Goal: Information Seeking & Learning: Compare options

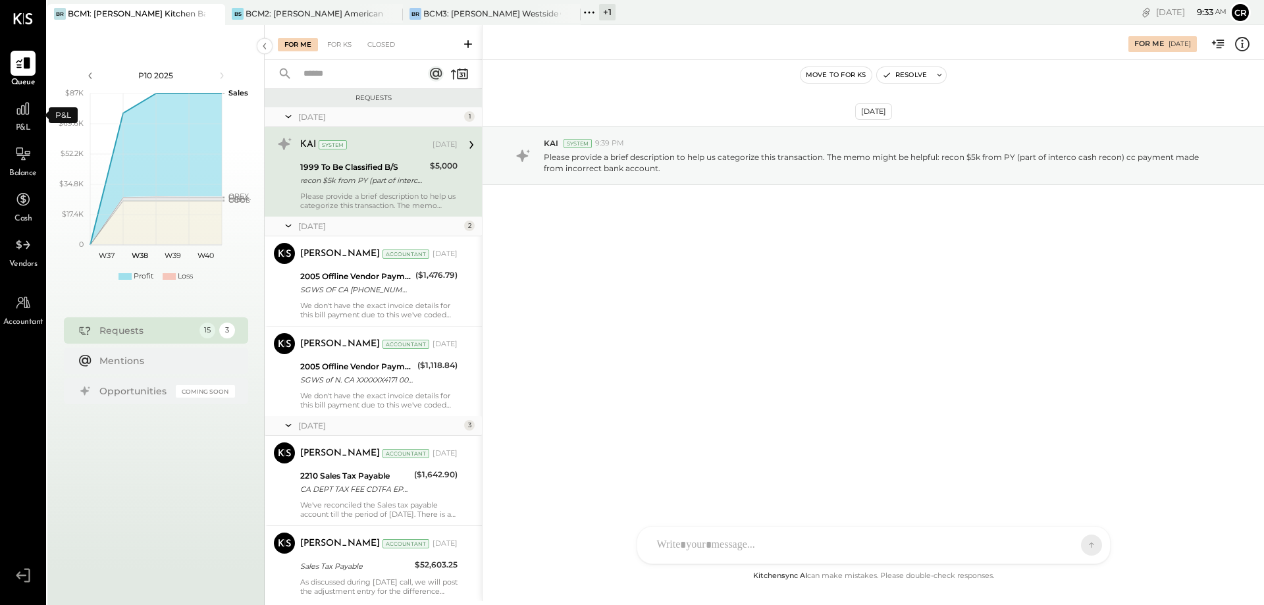
click at [23, 128] on span "P&L" at bounding box center [23, 128] width 15 height 12
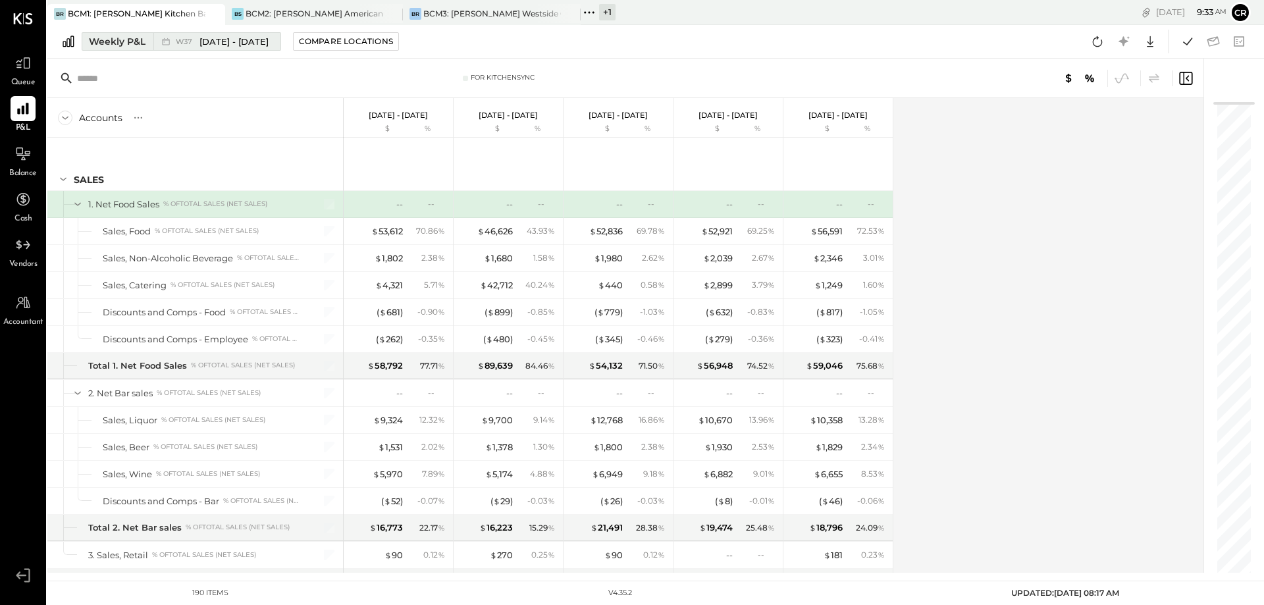
click at [113, 43] on div "Weekly P&L" at bounding box center [117, 41] width 57 height 13
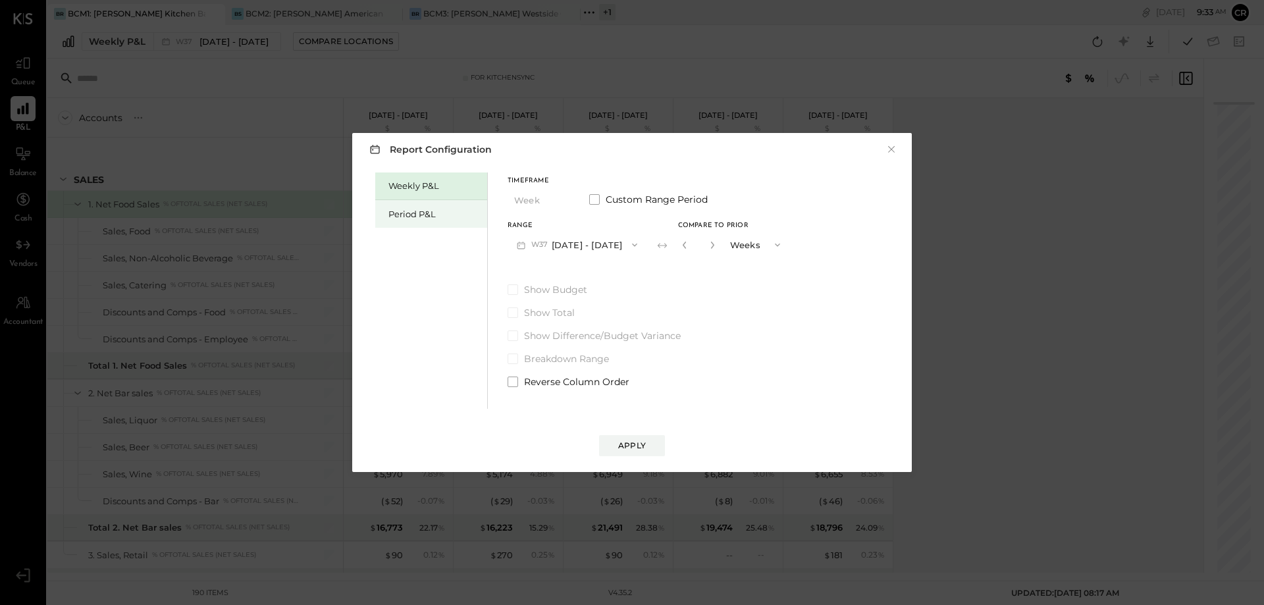
click at [400, 211] on div "Period P&L" at bounding box center [434, 214] width 92 height 13
click at [505, 291] on div "Weekly P&L Period P&L Timeframe Period Custom Range Period Range P10 Sep 11 - O…" at bounding box center [631, 289] width 533 height 240
click at [513, 290] on span at bounding box center [512, 289] width 11 height 11
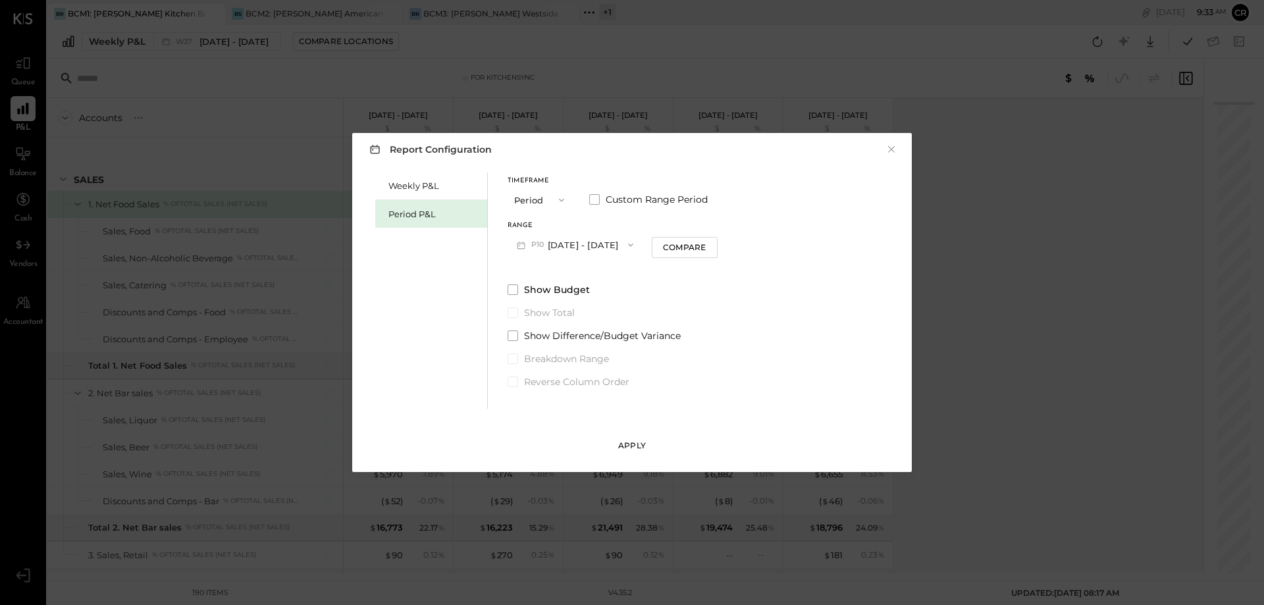
click at [628, 442] on div "Apply" at bounding box center [632, 445] width 28 height 11
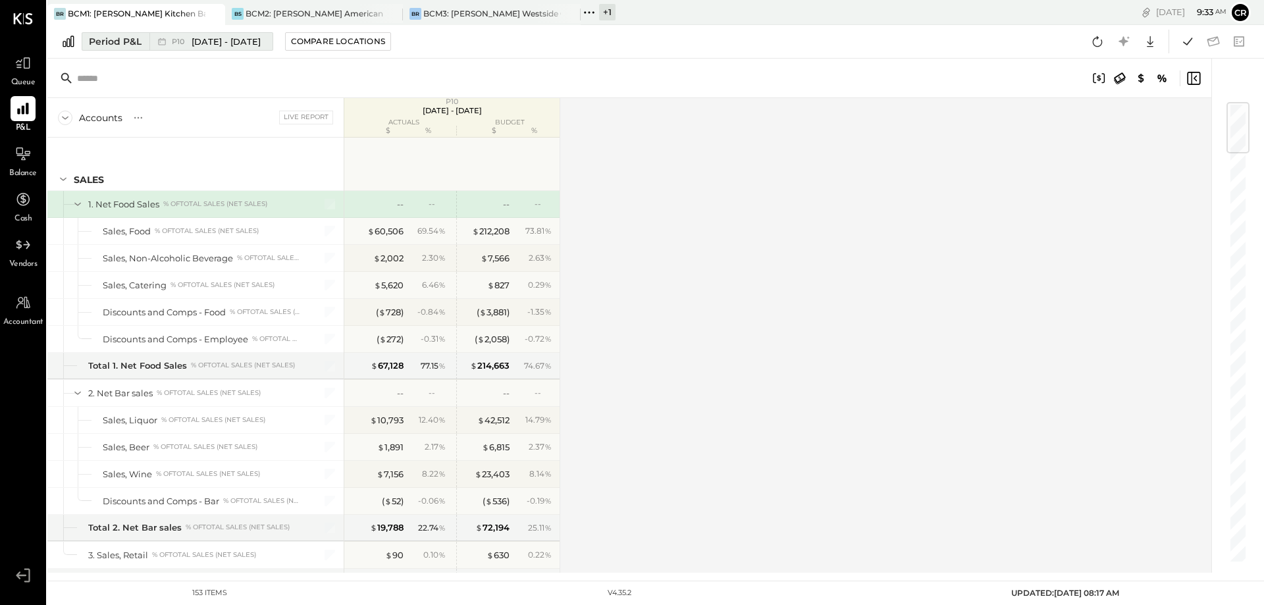
click at [126, 45] on div "Period P&L" at bounding box center [115, 41] width 53 height 13
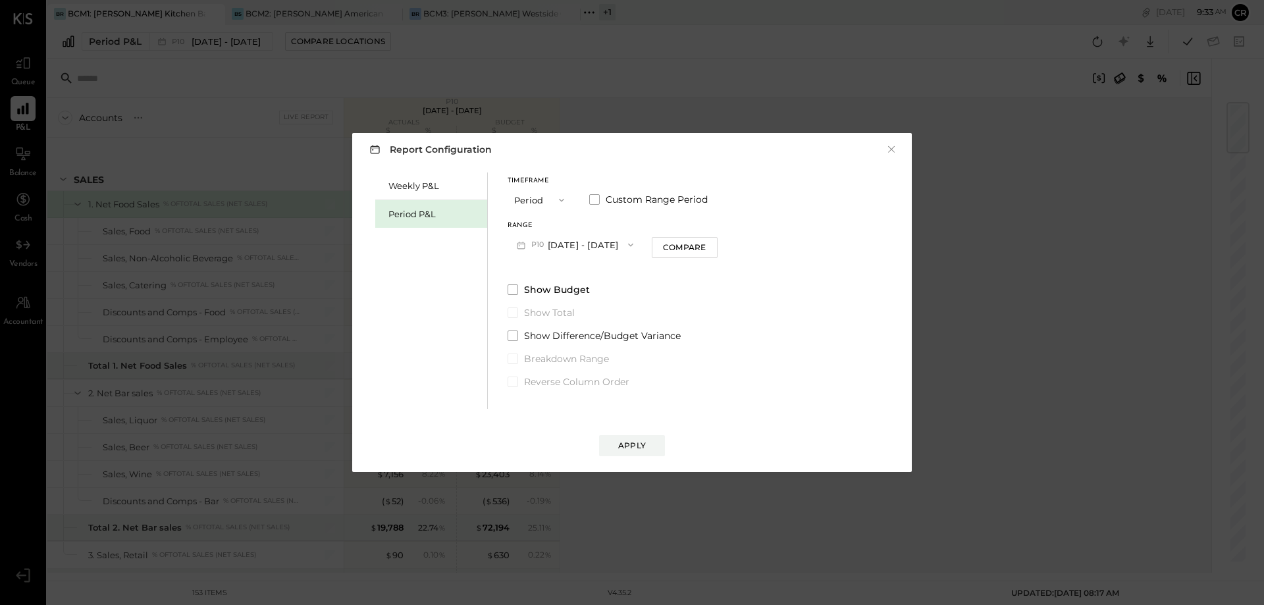
click at [598, 244] on button "P10 [DATE] - [DATE]" at bounding box center [574, 244] width 135 height 24
click at [592, 274] on span "[DATE] - [DATE]" at bounding box center [569, 274] width 63 height 11
click at [619, 446] on div "Apply" at bounding box center [632, 445] width 28 height 11
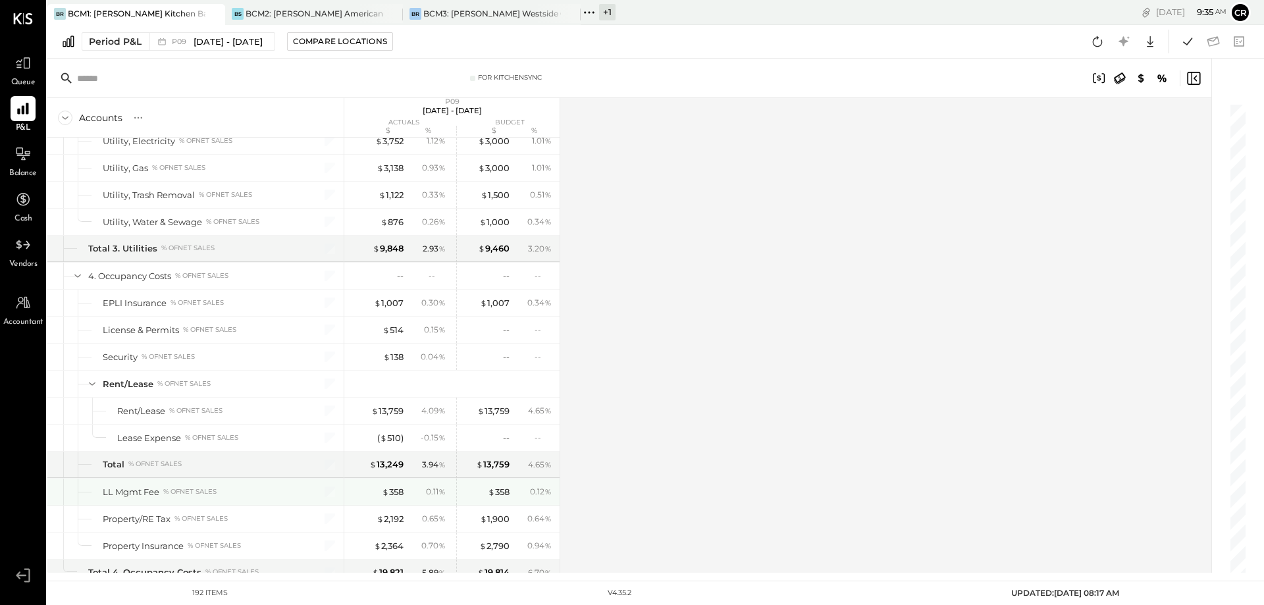
scroll to position [4146, 0]
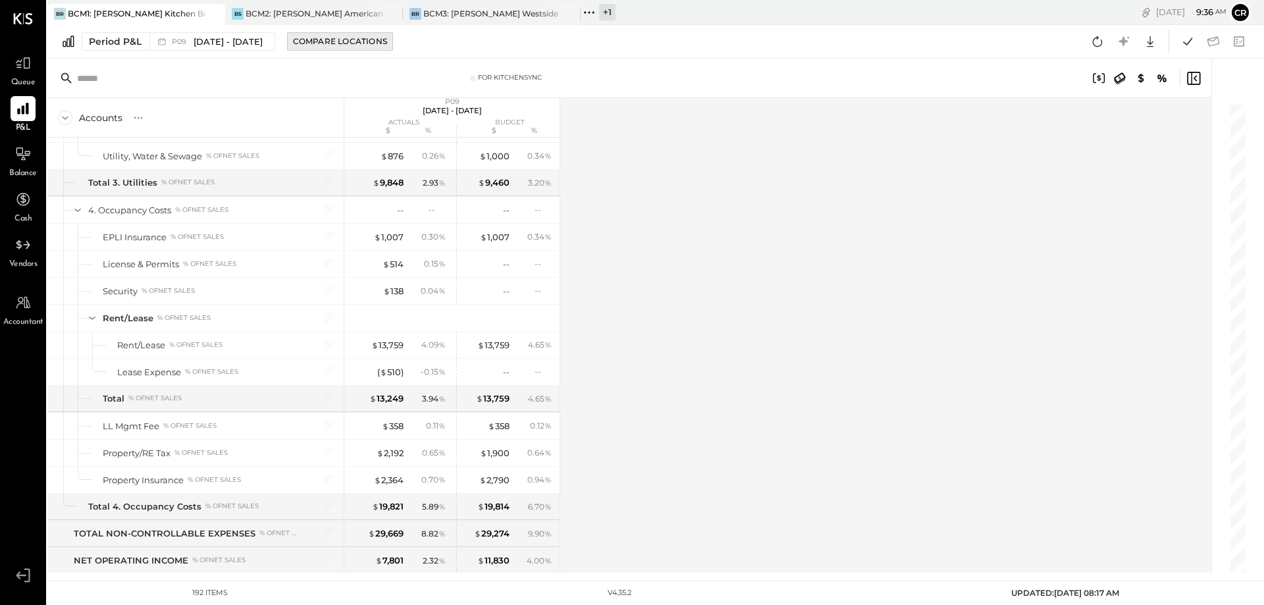
click at [357, 39] on div "Compare Locations" at bounding box center [340, 41] width 94 height 11
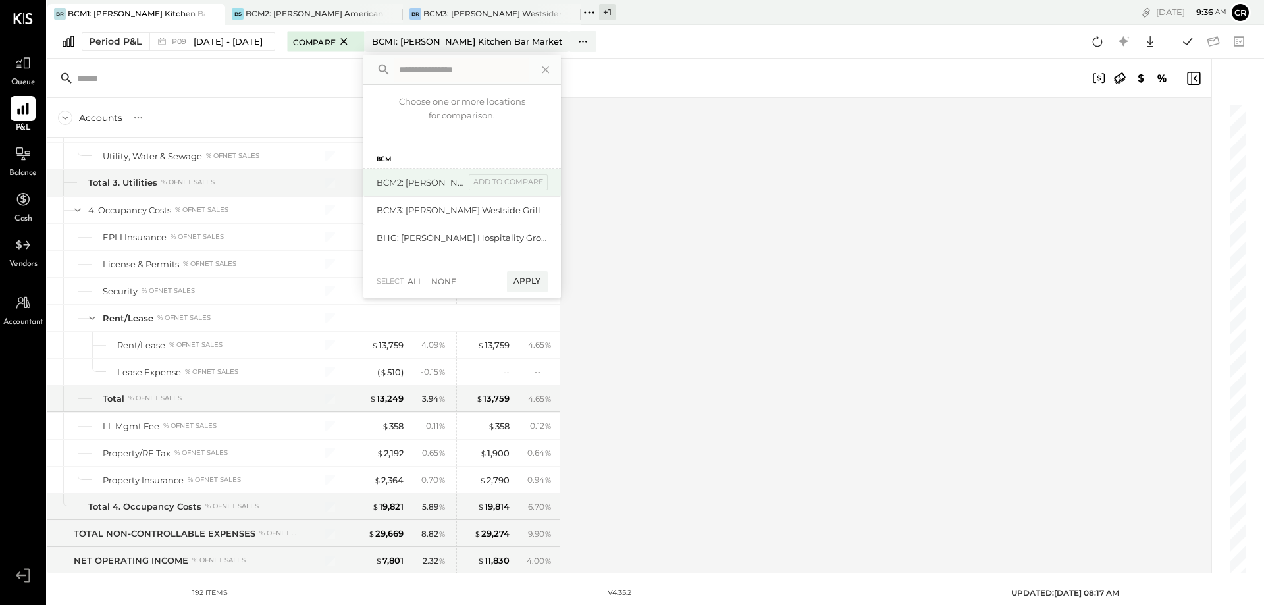
click at [526, 190] on div "BCM2: Sacramento - Bennett’s American Cooking add to compare" at bounding box center [461, 182] width 197 height 28
click at [533, 186] on div "add to compare" at bounding box center [508, 182] width 79 height 16
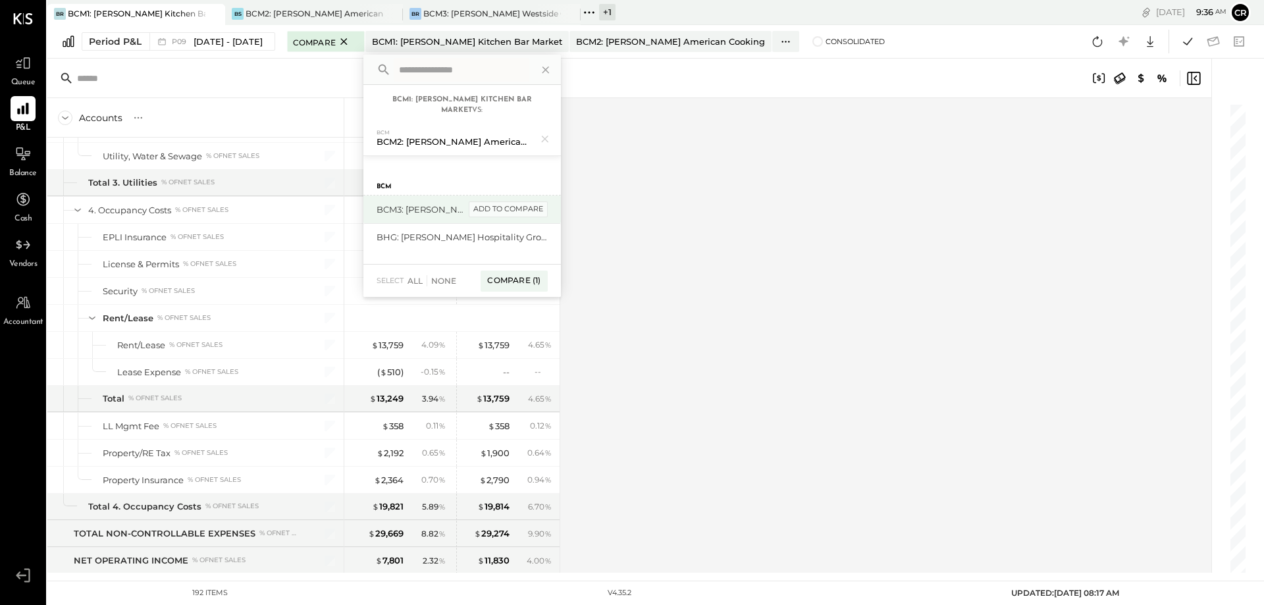
click at [532, 211] on div "add to compare" at bounding box center [508, 209] width 79 height 16
click at [522, 282] on div "Compare (2)" at bounding box center [512, 286] width 68 height 21
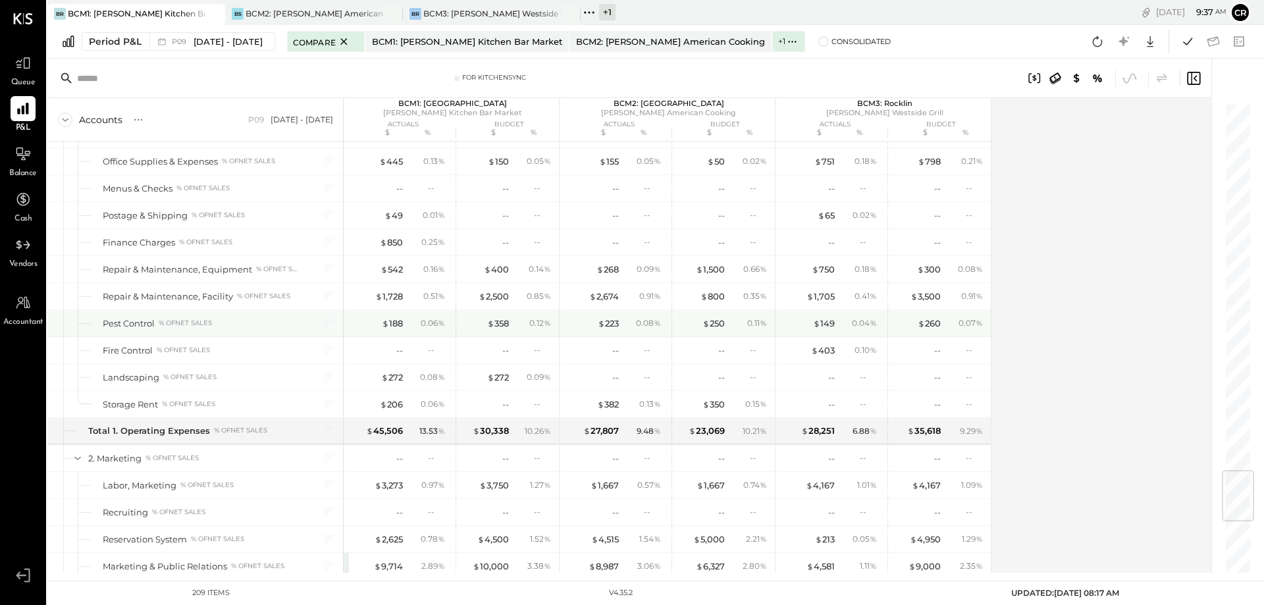
scroll to position [3225, 0]
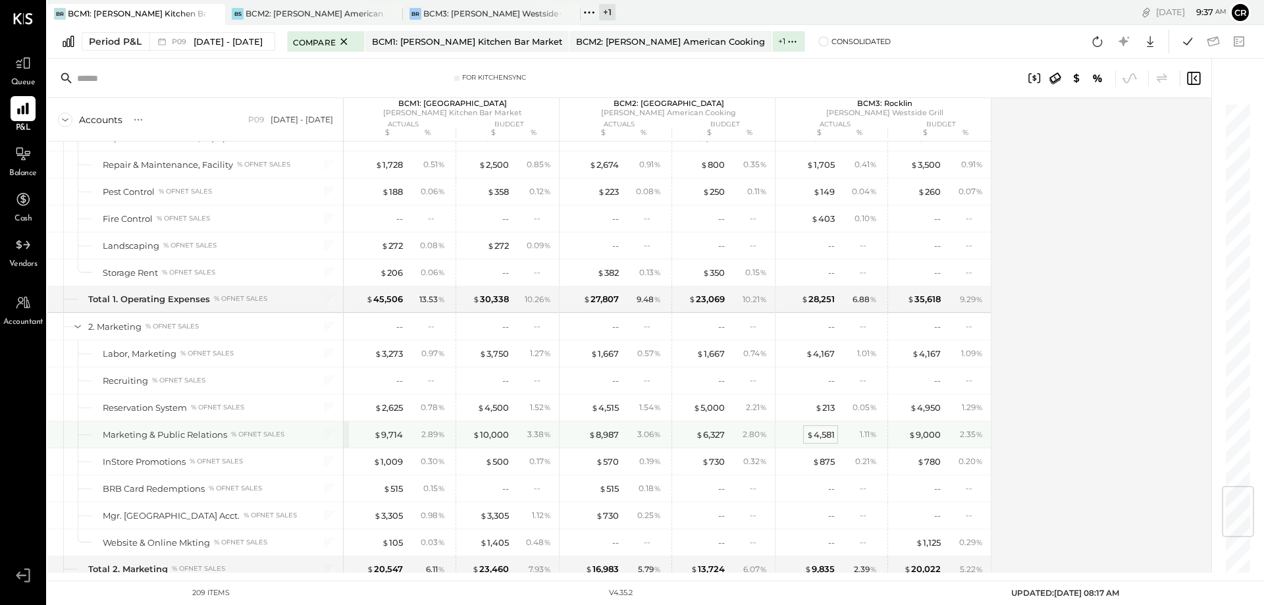
click at [815, 434] on div "$ 4,581" at bounding box center [820, 434] width 28 height 13
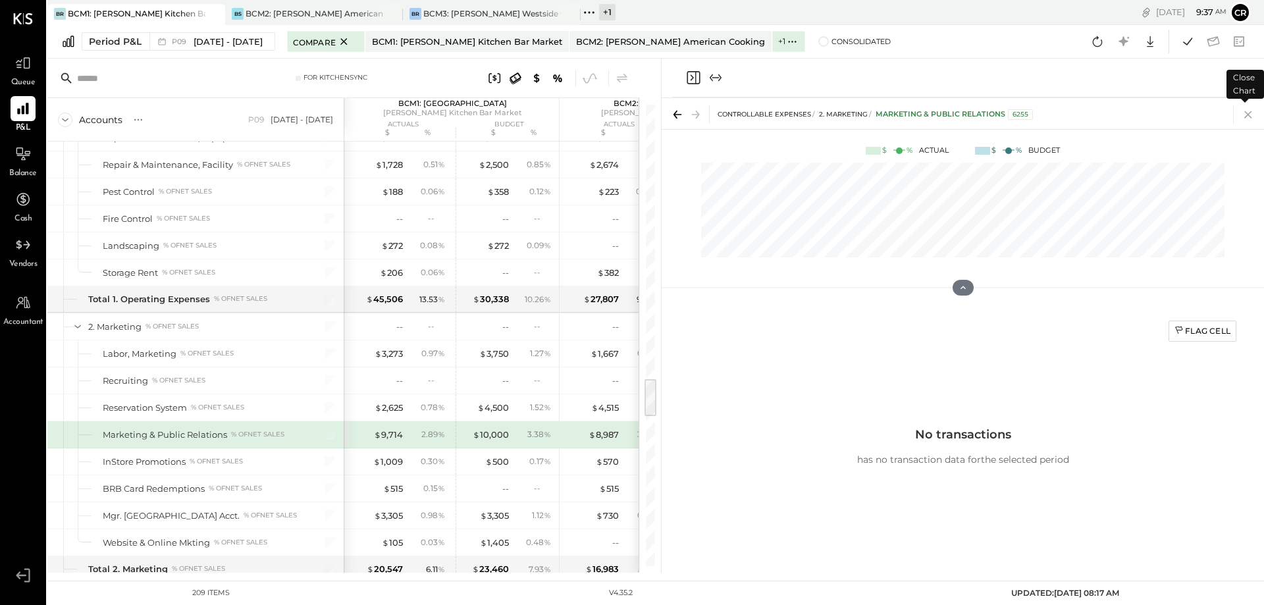
click at [1247, 112] on icon at bounding box center [1248, 114] width 18 height 18
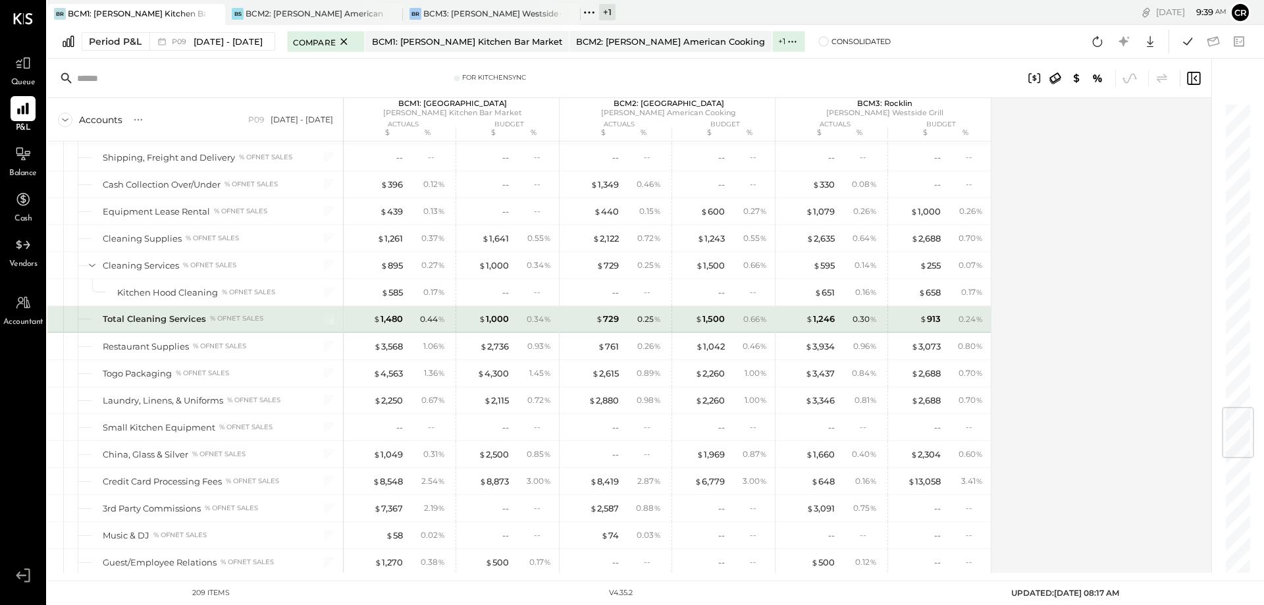
scroll to position [2492, 0]
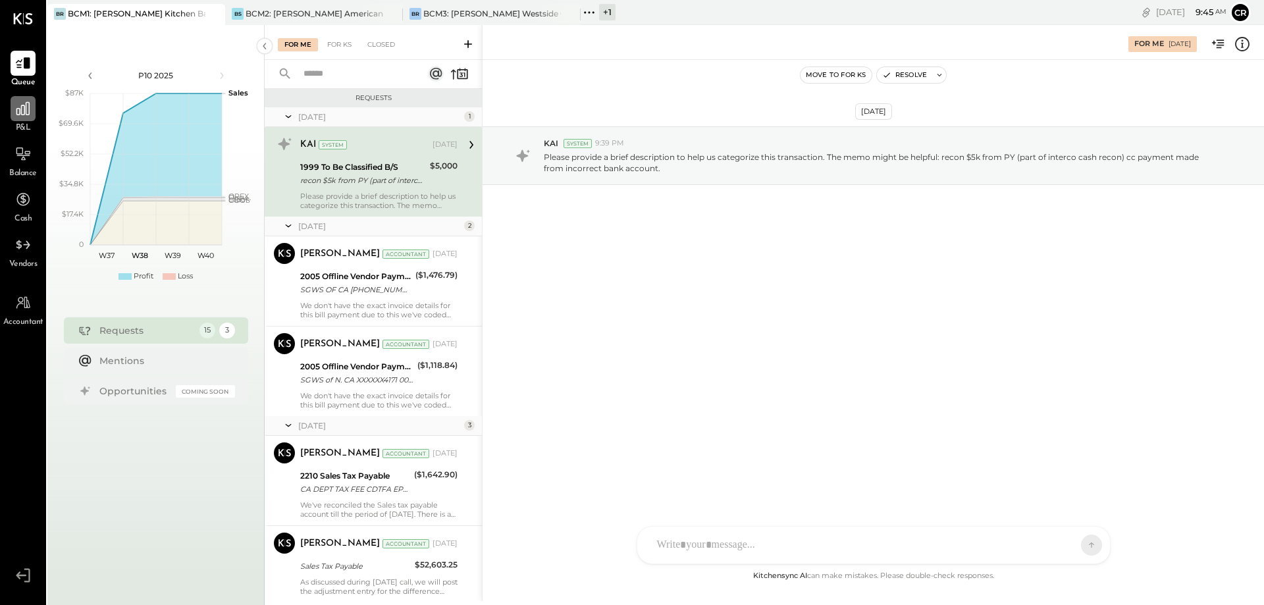
click at [20, 109] on icon at bounding box center [22, 108] width 13 height 13
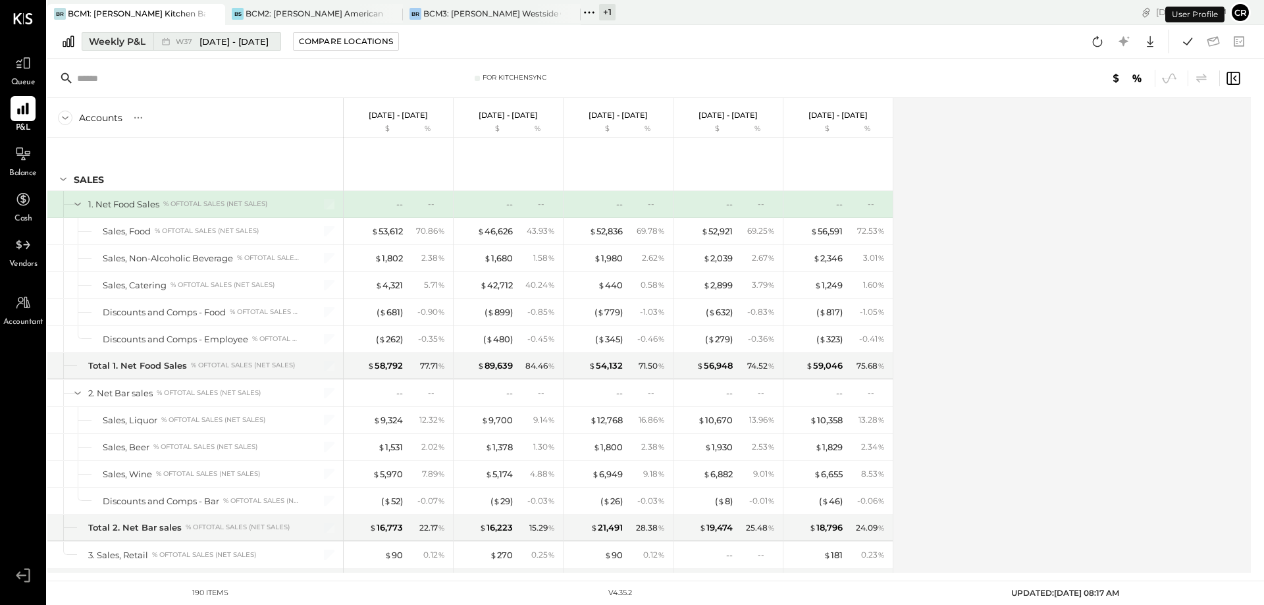
click at [128, 41] on div "Weekly P&L" at bounding box center [117, 41] width 57 height 13
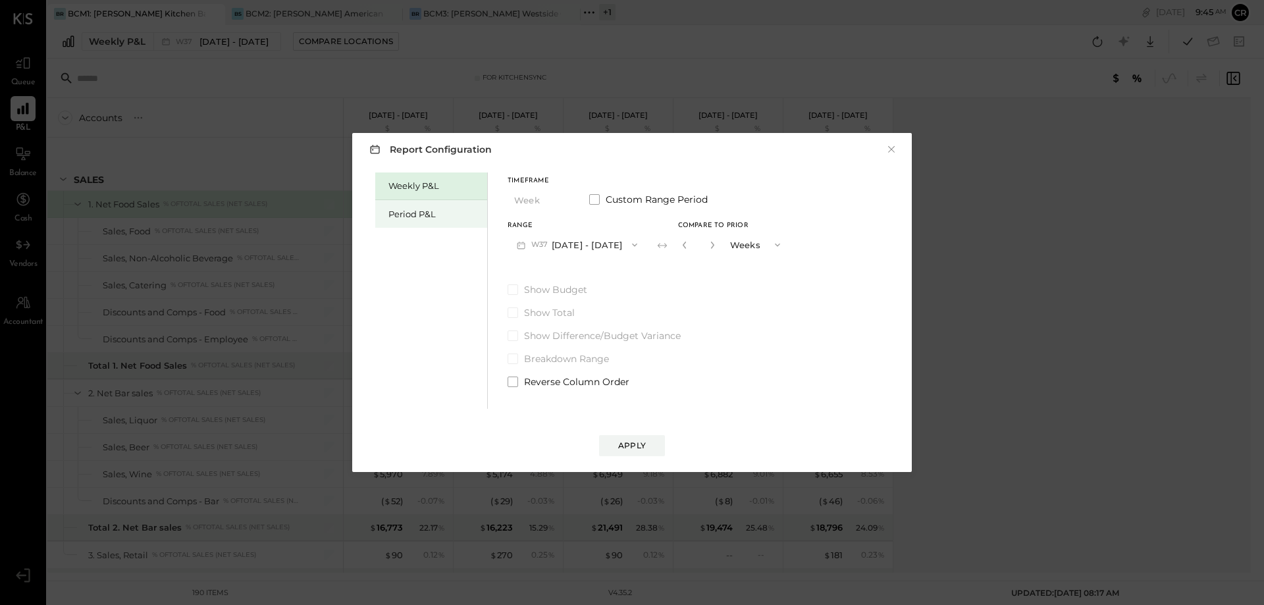
click at [417, 215] on div "Period P&L" at bounding box center [434, 214] width 92 height 13
click at [636, 244] on icon "button" at bounding box center [630, 245] width 11 height 11
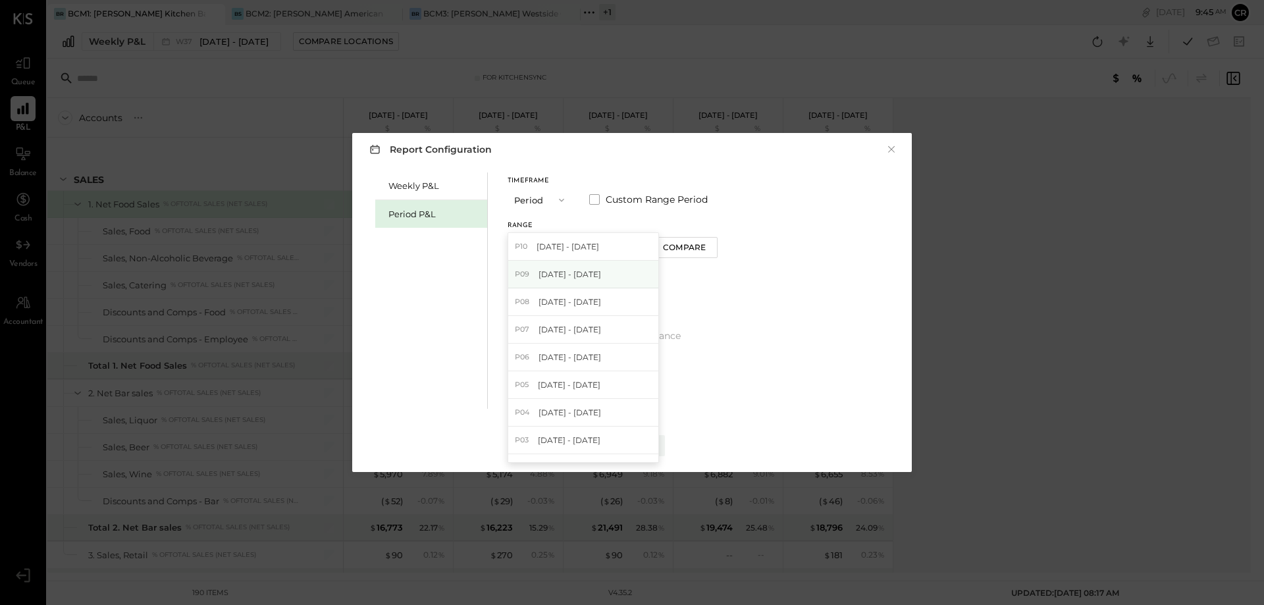
click at [601, 272] on span "[DATE] - [DATE]" at bounding box center [569, 274] width 63 height 11
click at [513, 288] on span at bounding box center [512, 289] width 11 height 11
click at [632, 445] on div "Apply" at bounding box center [632, 445] width 28 height 11
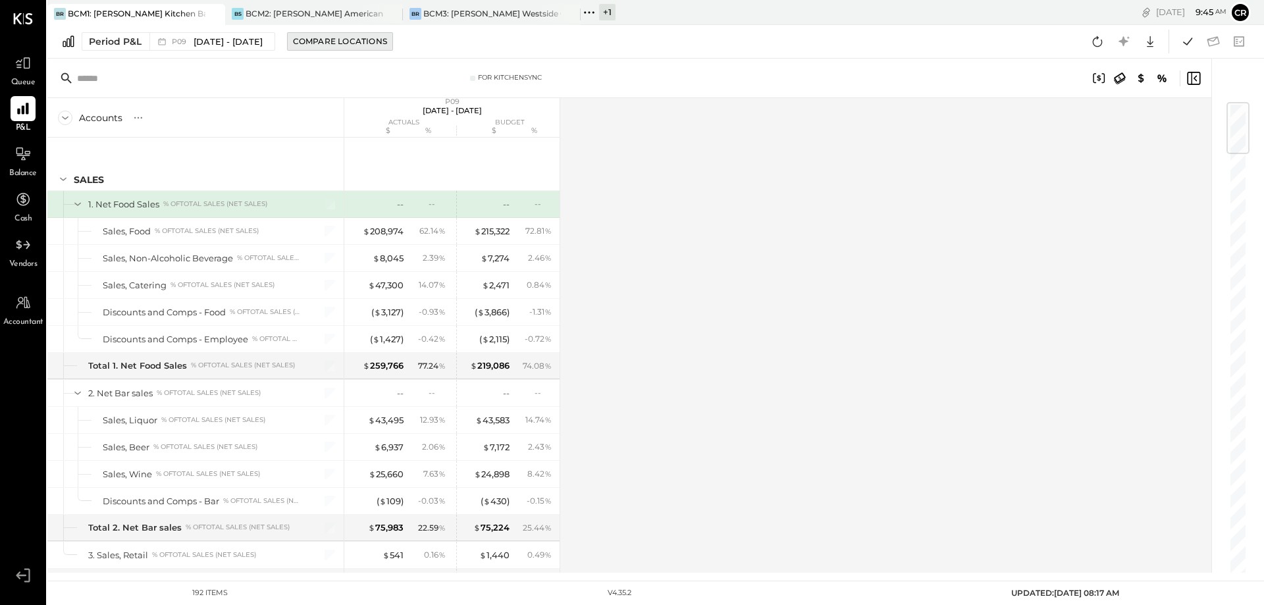
click at [369, 43] on div "Compare Locations" at bounding box center [340, 41] width 94 height 11
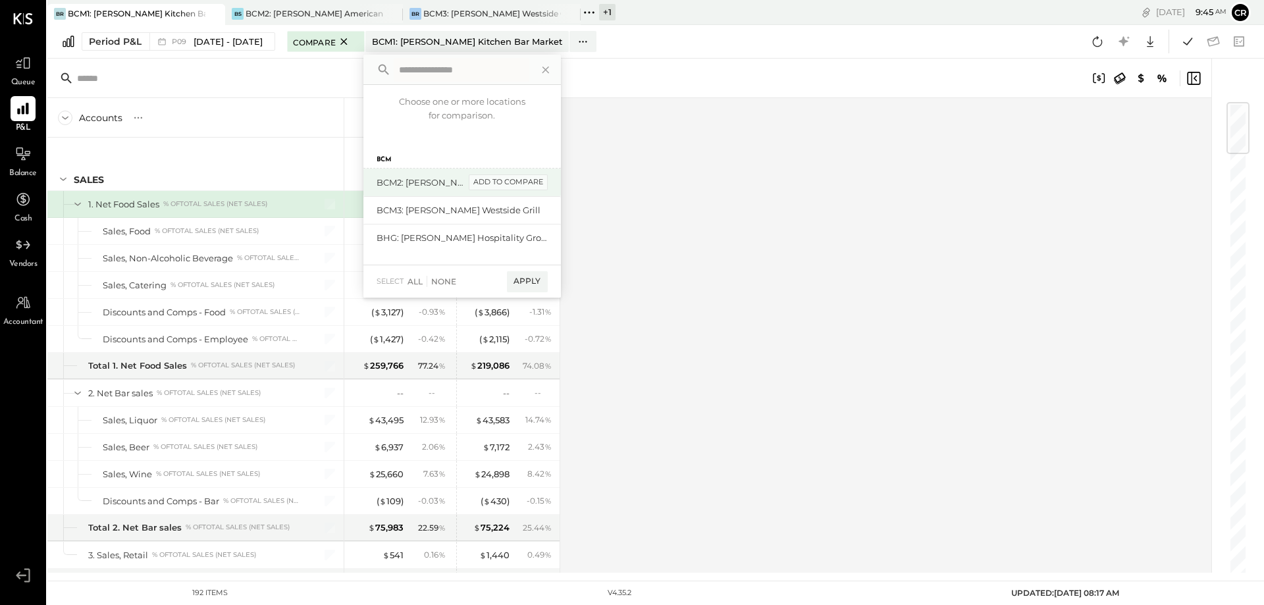
click at [511, 186] on div "add to compare" at bounding box center [508, 182] width 79 height 16
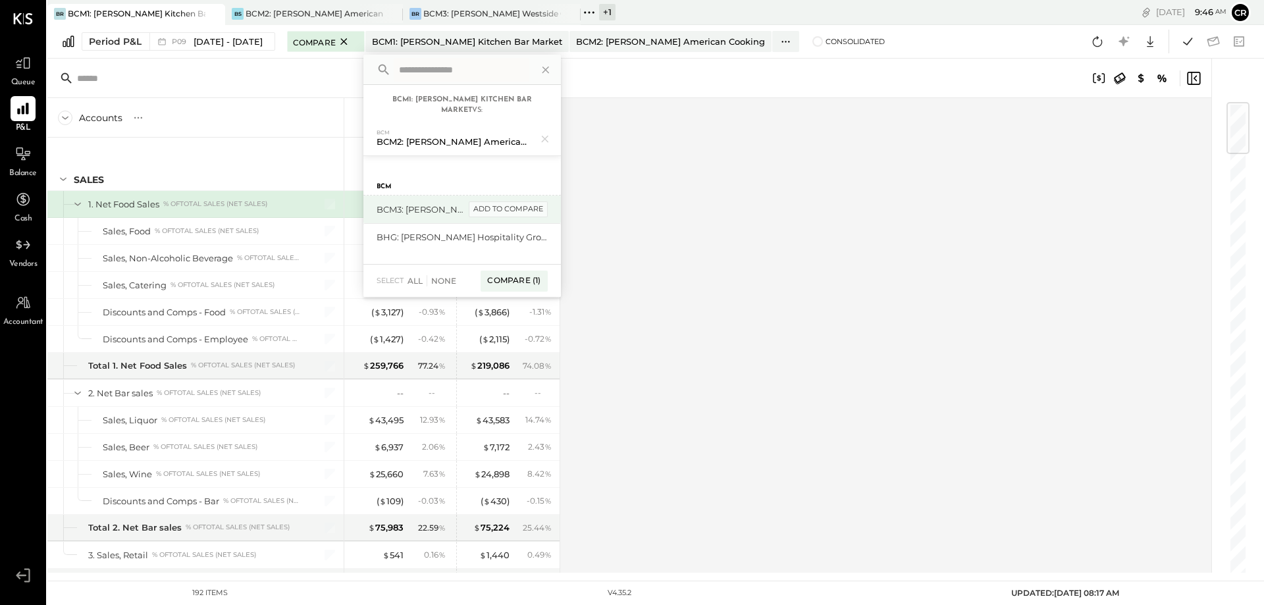
click at [526, 211] on div "add to compare" at bounding box center [508, 209] width 79 height 16
click at [538, 289] on div "Compare (2)" at bounding box center [512, 286] width 68 height 21
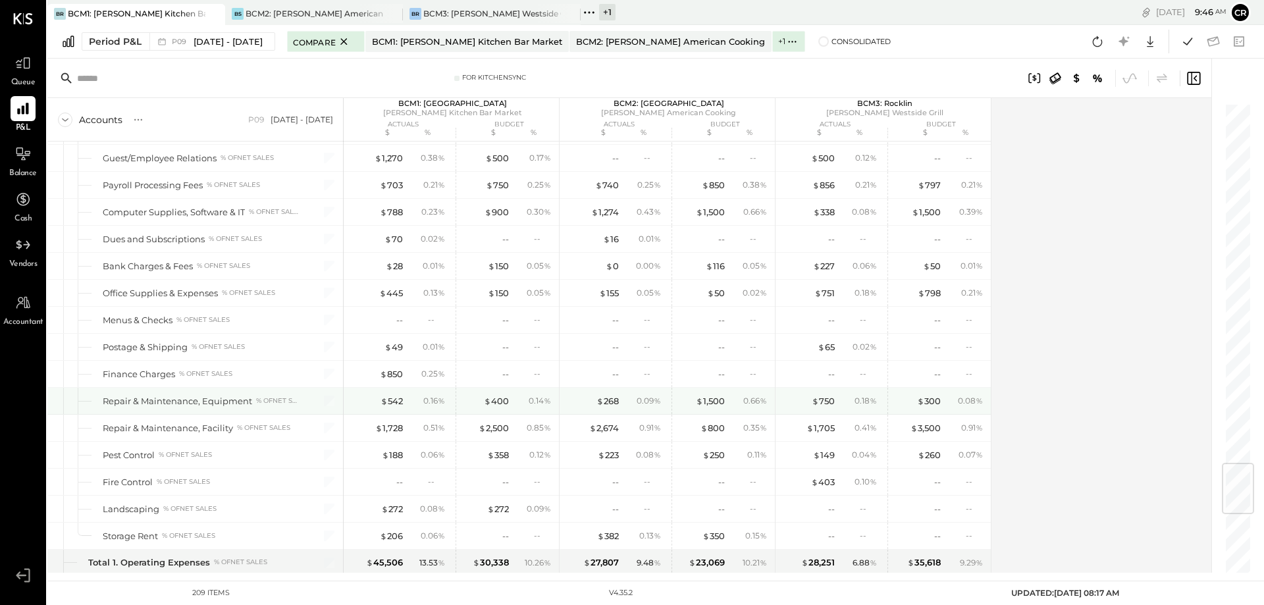
scroll to position [3027, 0]
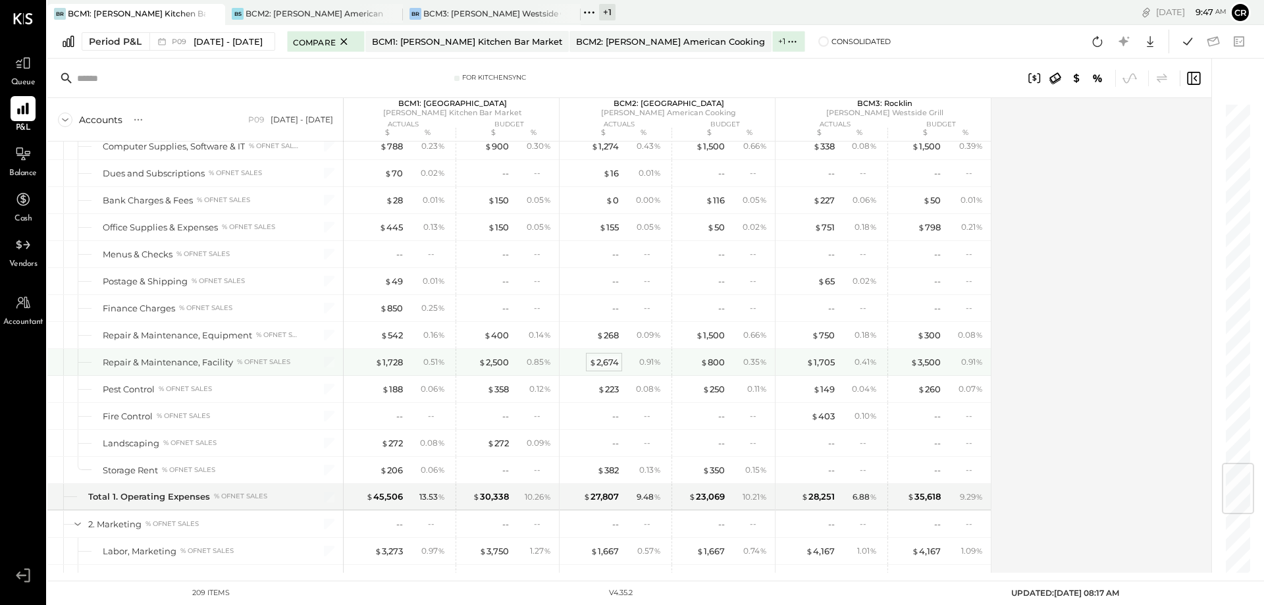
click at [609, 364] on div "$ 2,674" at bounding box center [604, 362] width 30 height 13
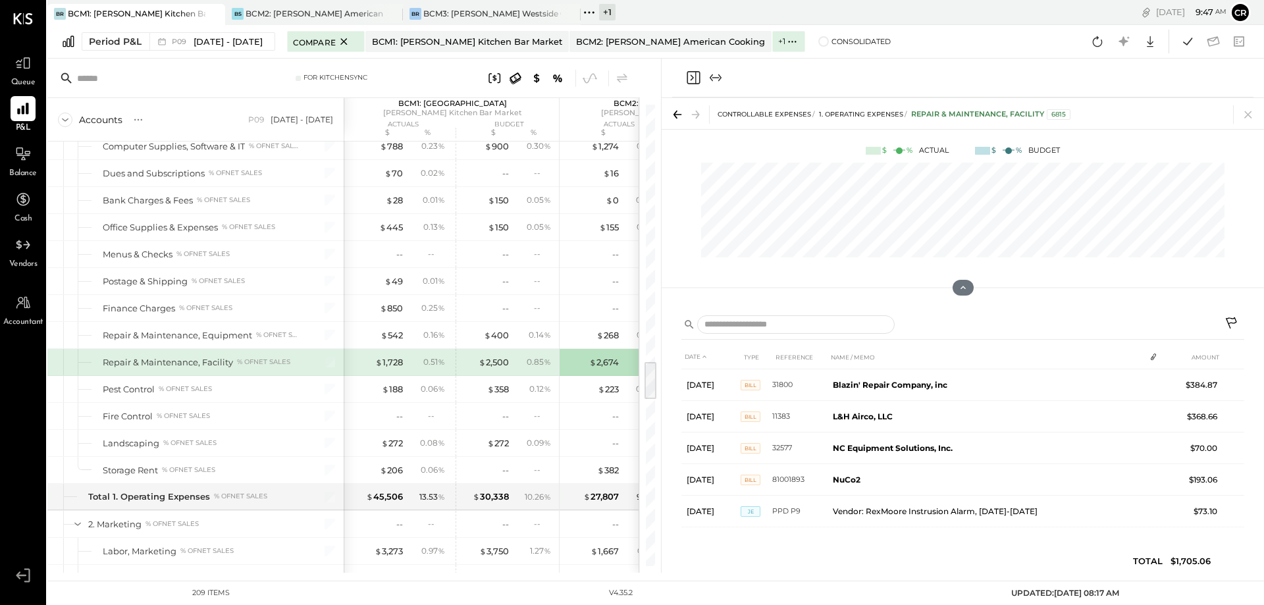
scroll to position [95, 0]
click at [1246, 107] on icon at bounding box center [1248, 114] width 18 height 18
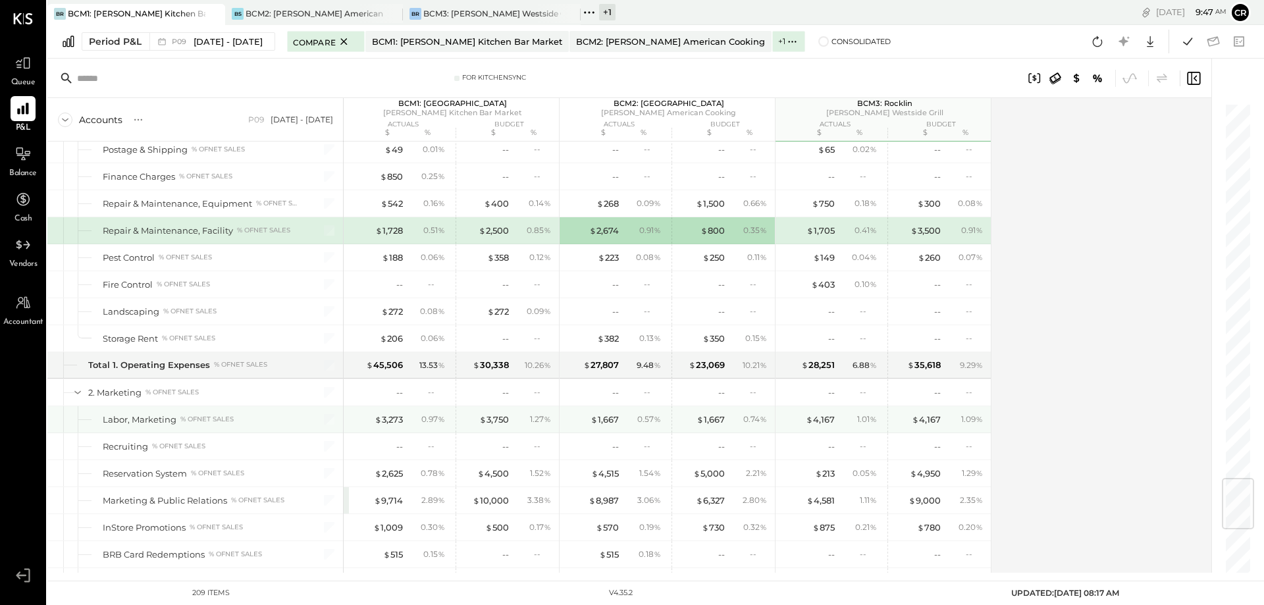
scroll to position [3225, 0]
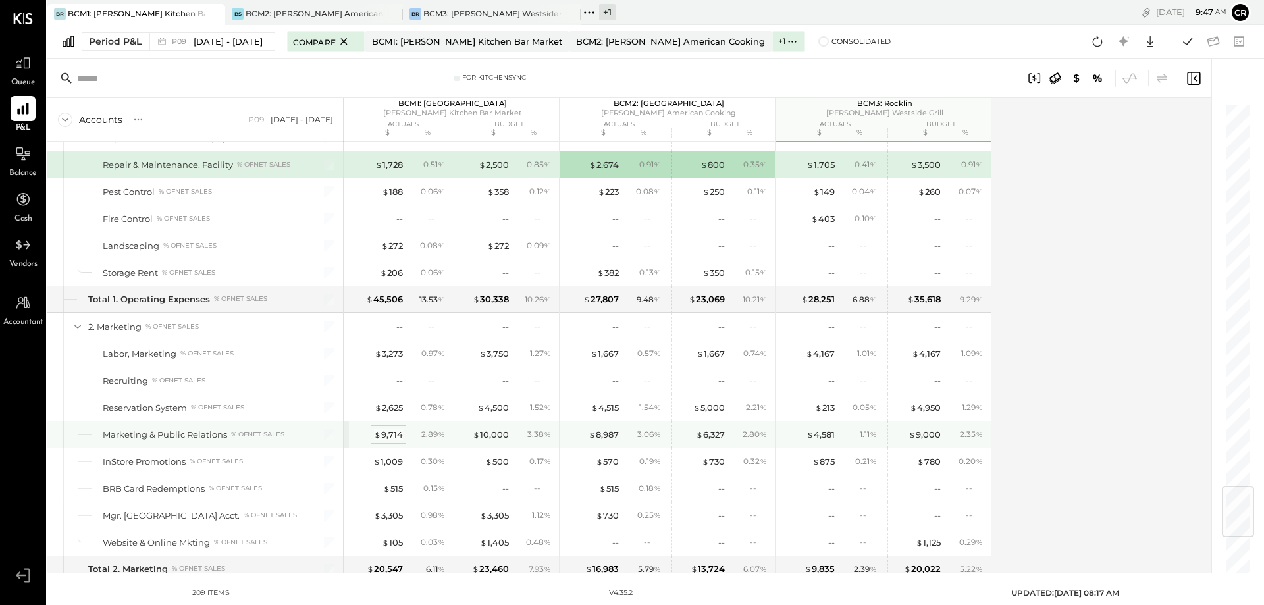
click at [388, 432] on div "$ 9,714" at bounding box center [388, 434] width 29 height 13
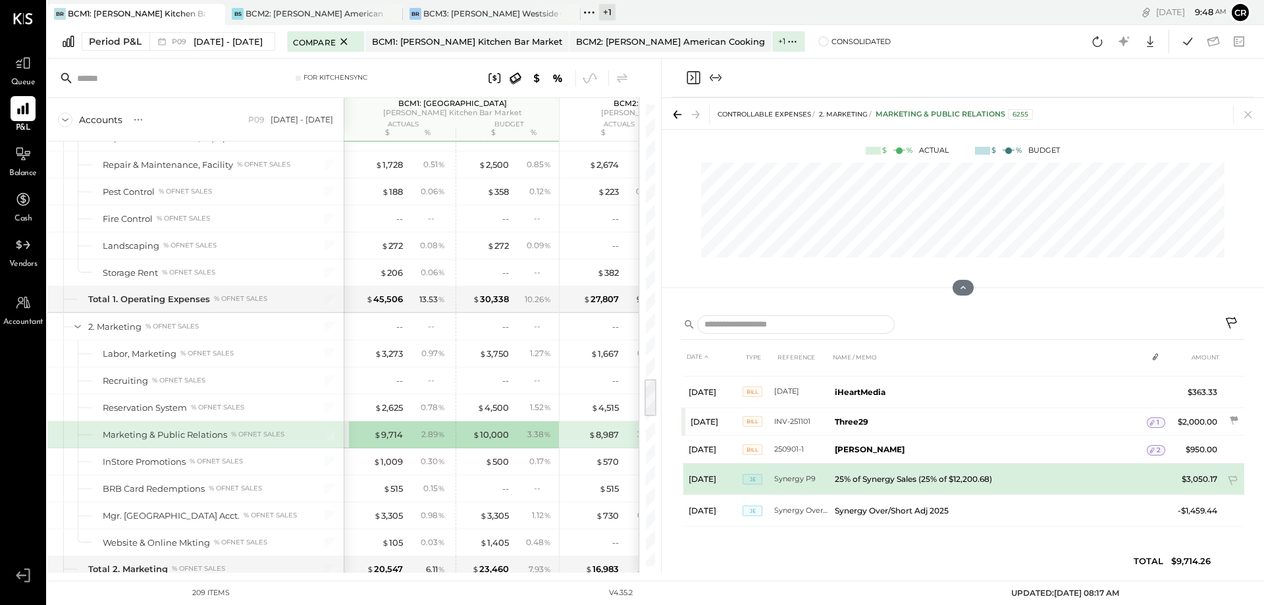
scroll to position [251, 0]
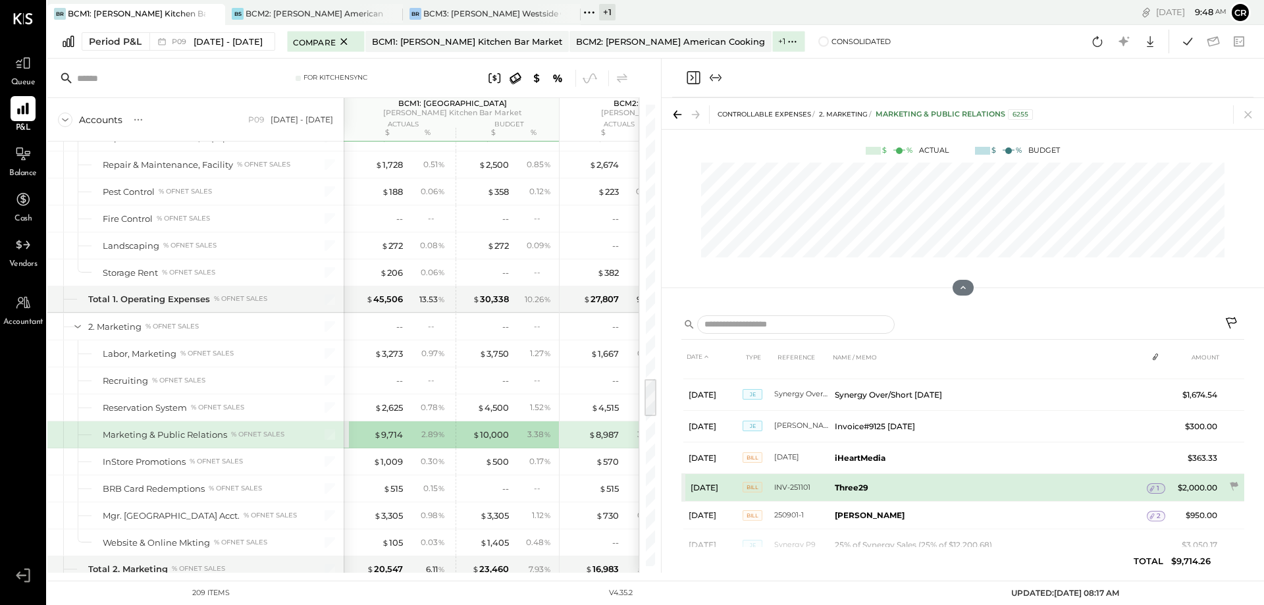
click at [864, 488] on b "Three29" at bounding box center [851, 487] width 34 height 10
click at [748, 484] on span "Bill" at bounding box center [752, 487] width 20 height 11
click at [1139, 490] on td "Three29" at bounding box center [987, 487] width 317 height 28
click at [1147, 484] on icon at bounding box center [1151, 488] width 9 height 9
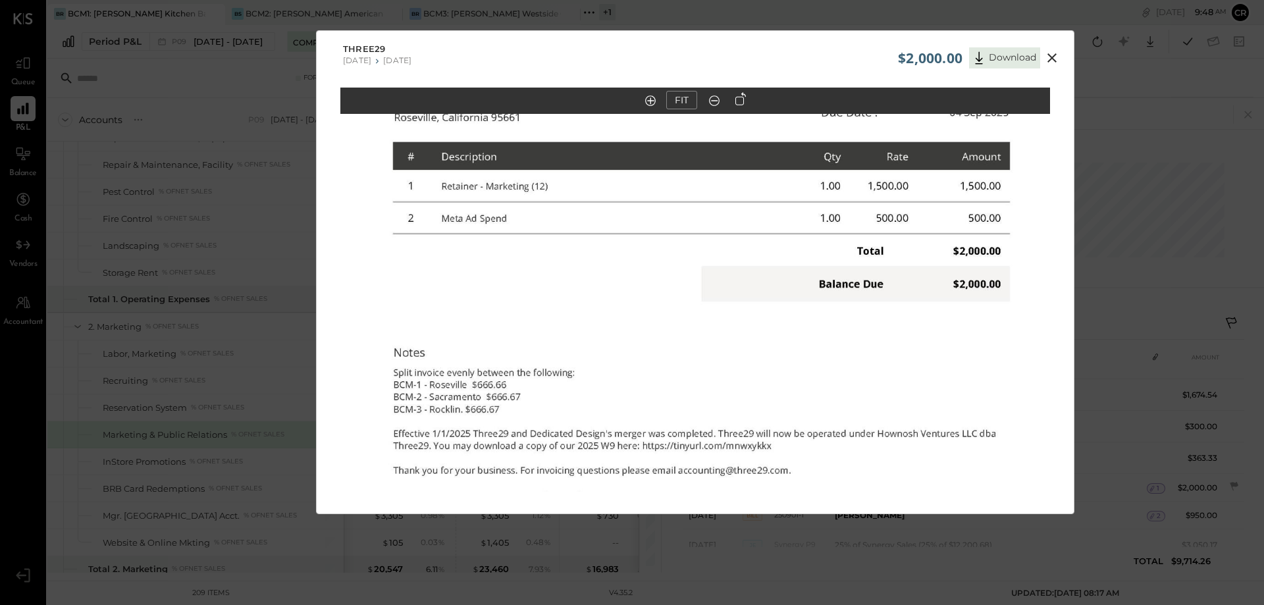
click at [1047, 56] on icon at bounding box center [1052, 58] width 16 height 16
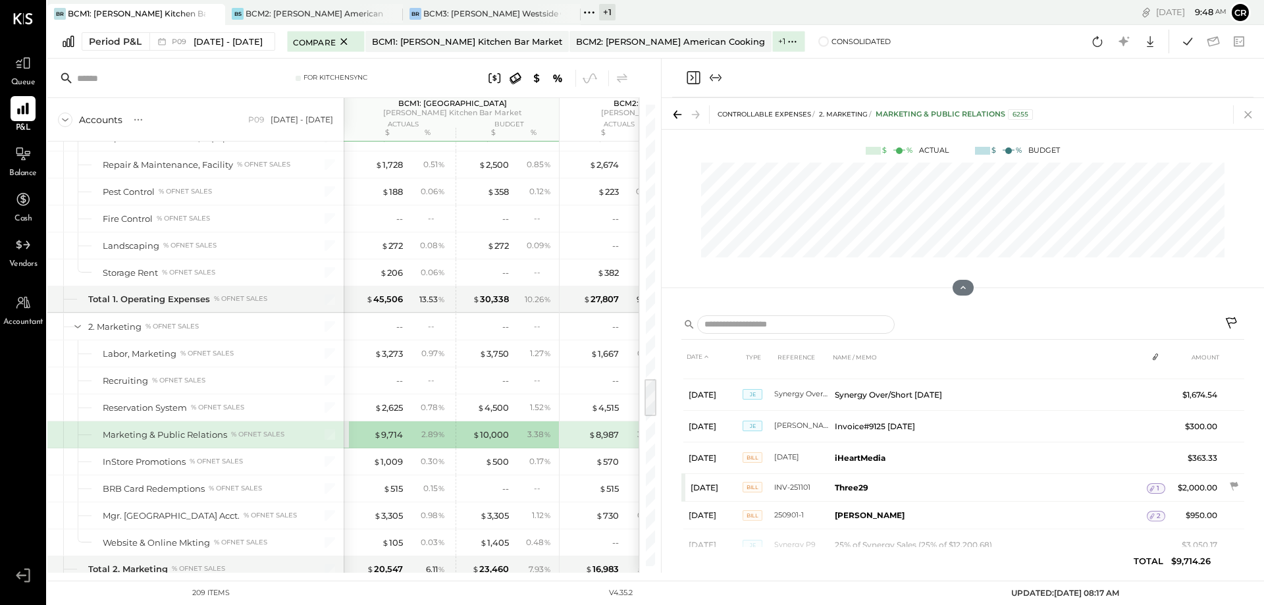
click at [1248, 113] on icon at bounding box center [1248, 114] width 18 height 18
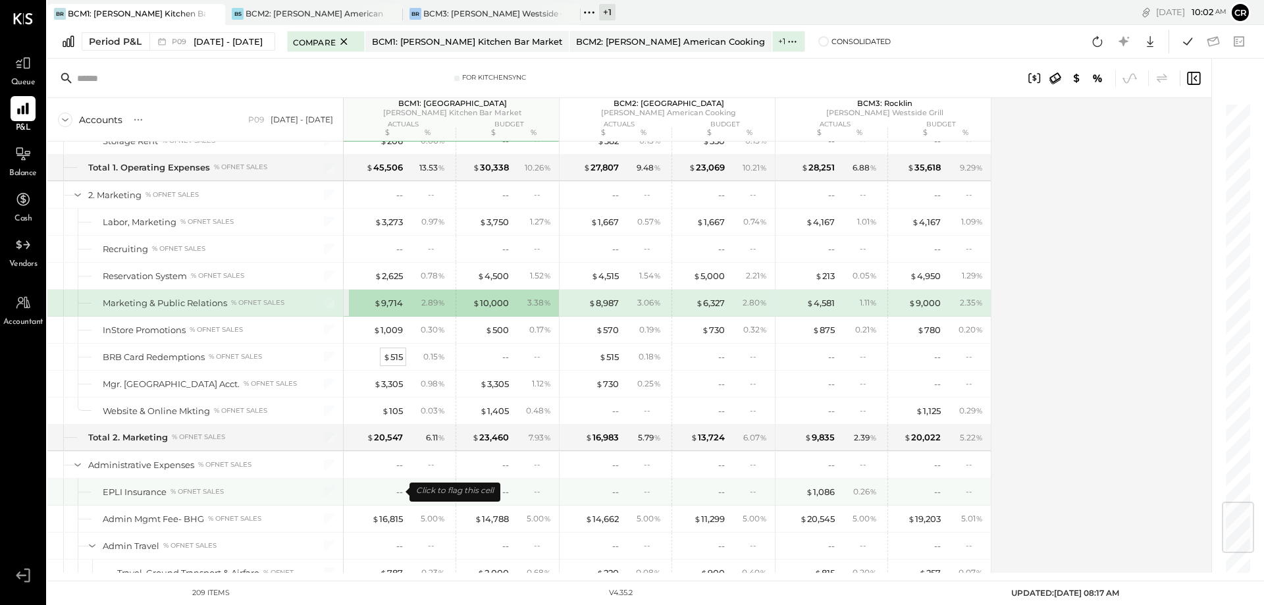
scroll to position [3422, 0]
